Goal: Browse casually: Explore the website without a specific task or goal

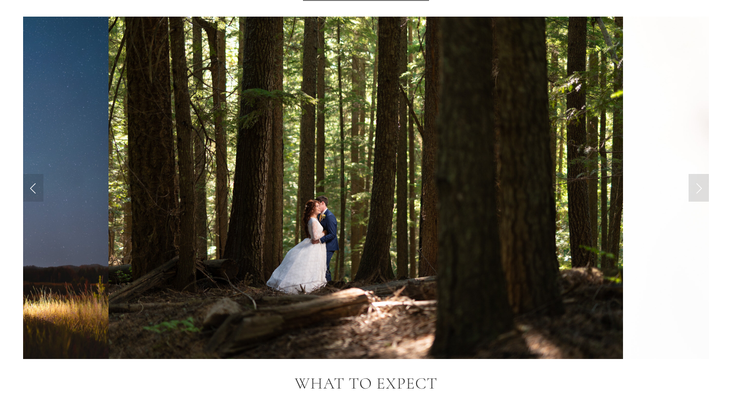
scroll to position [822, 0]
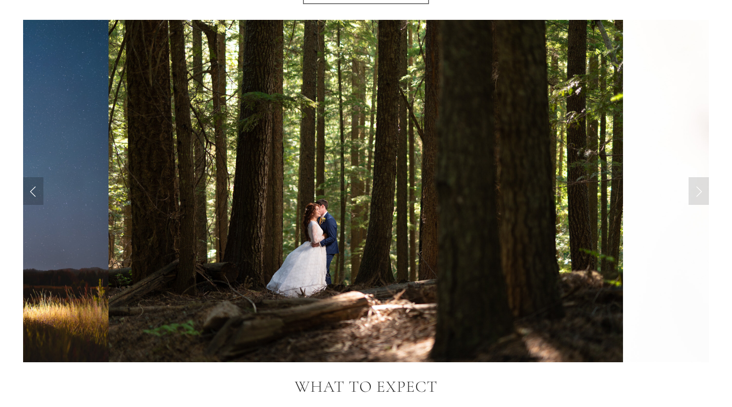
click at [35, 190] on link "Previous Slide" at bounding box center [33, 191] width 20 height 28
click at [31, 189] on link "Previous Slide" at bounding box center [33, 191] width 20 height 28
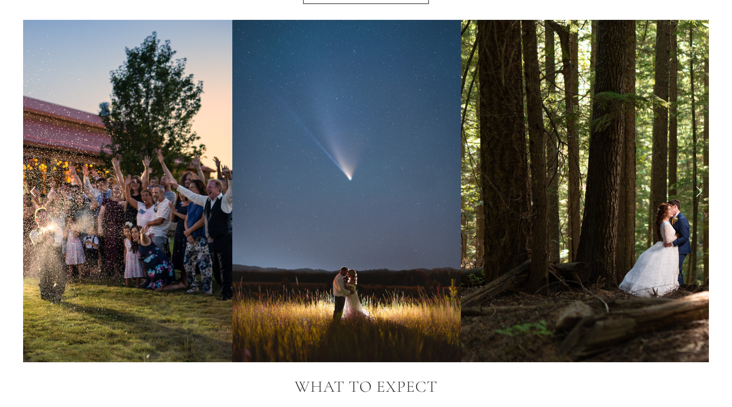
click at [31, 189] on link "Previous Slide" at bounding box center [33, 191] width 20 height 28
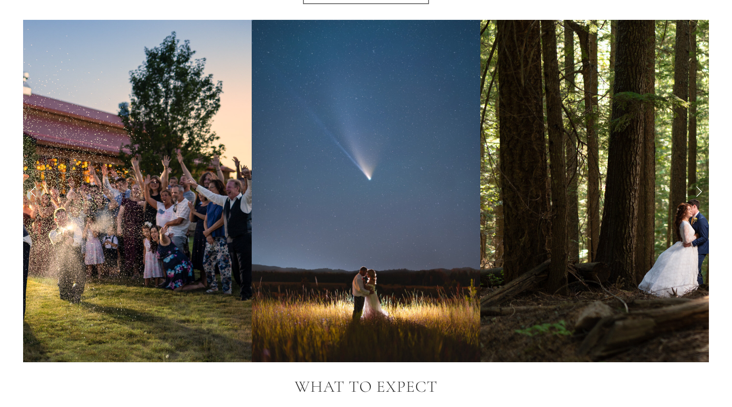
click at [31, 189] on link "Previous Slide" at bounding box center [33, 191] width 20 height 28
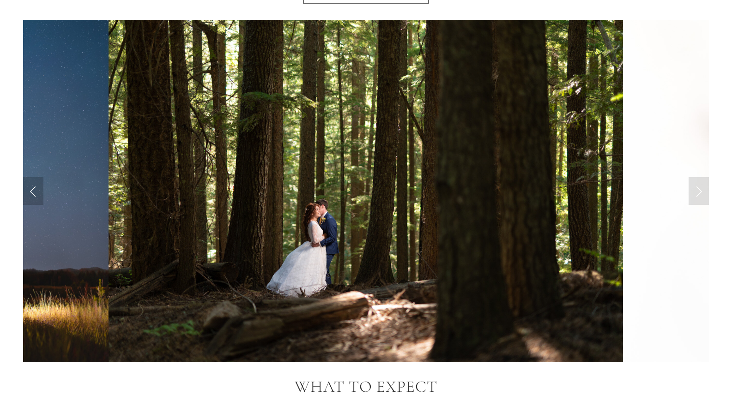
click at [31, 189] on link "Previous Slide" at bounding box center [33, 191] width 20 height 28
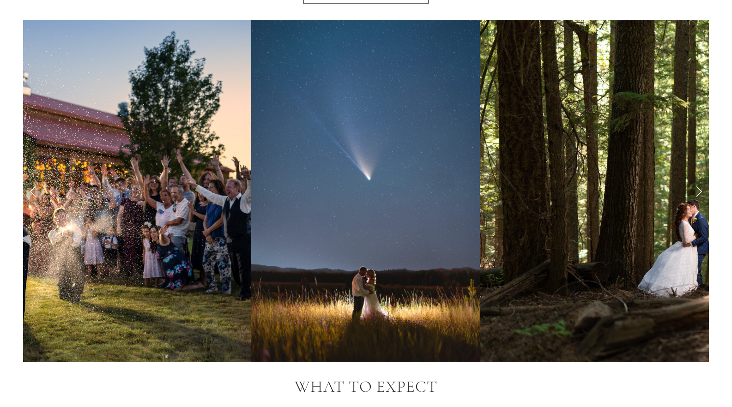
click at [31, 189] on link "Previous Slide" at bounding box center [33, 191] width 20 height 28
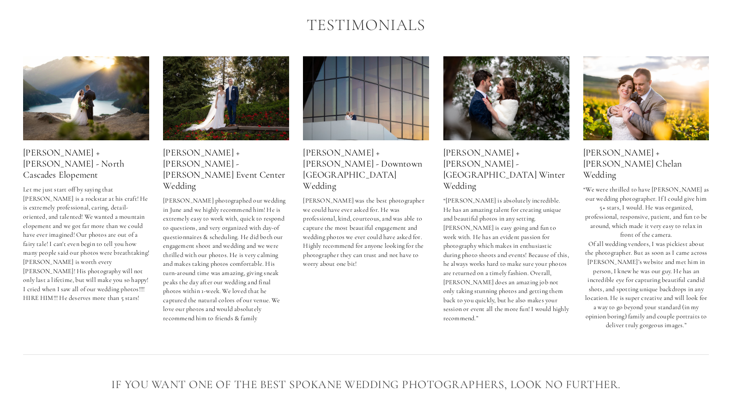
scroll to position [1616, 0]
click at [109, 93] on img at bounding box center [86, 98] width 126 height 84
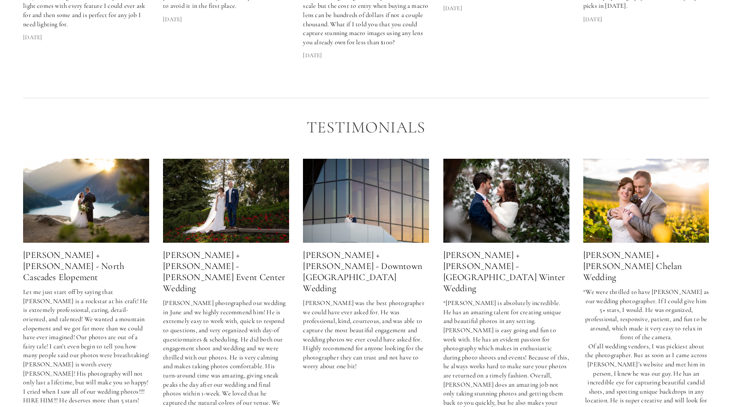
scroll to position [1515, 0]
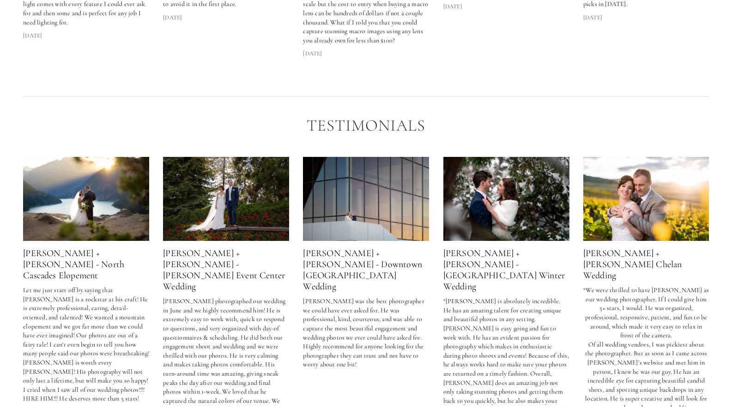
click at [483, 198] on img at bounding box center [506, 199] width 126 height 84
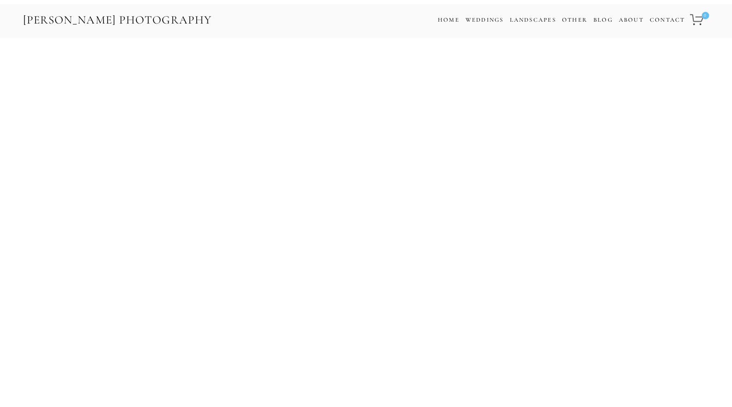
scroll to position [963, 0]
